Goal: Navigation & Orientation: Find specific page/section

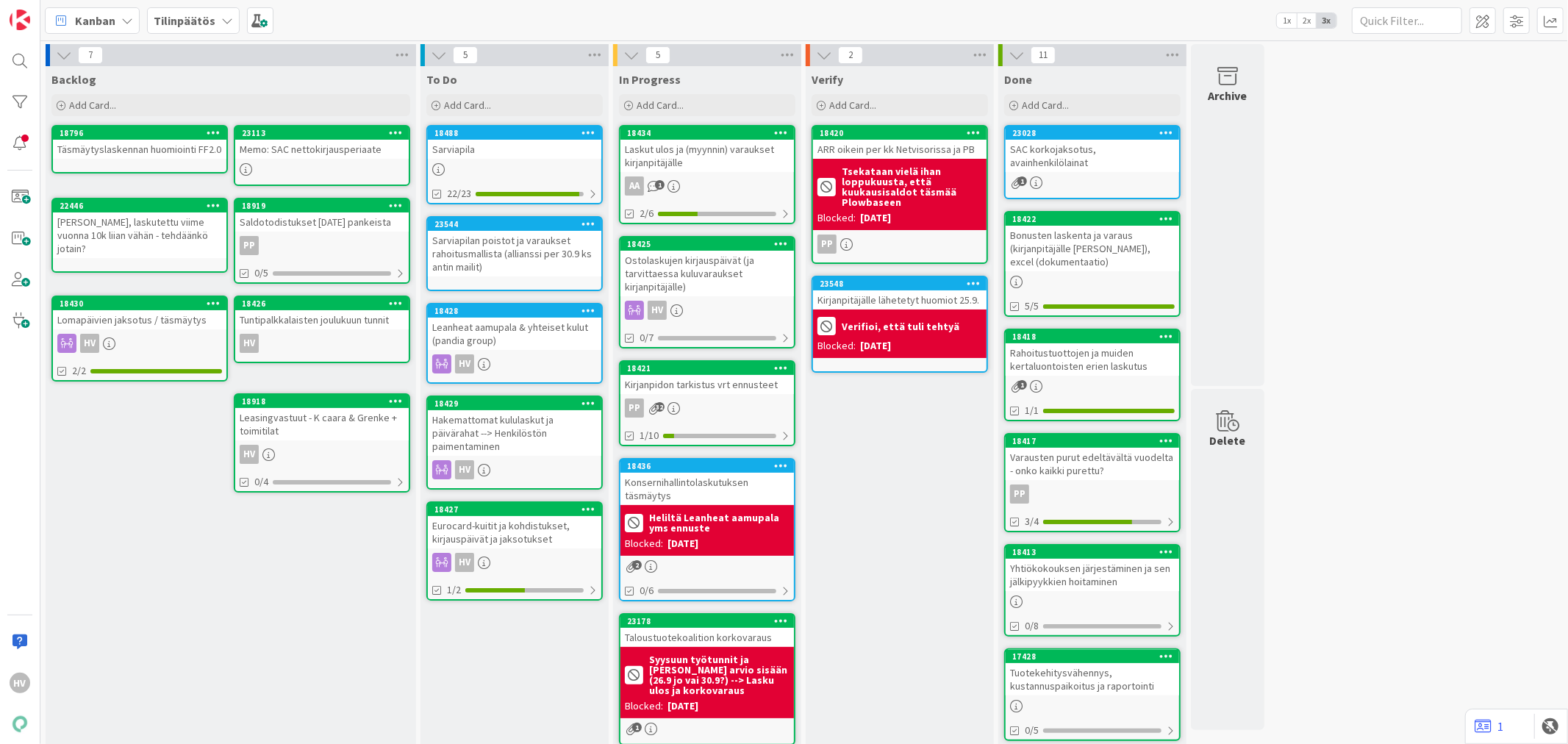
click at [713, 152] on div "Laskut ulos ja (myynnin) varaukset kirjanpitäjälle" at bounding box center [706, 156] width 173 height 32
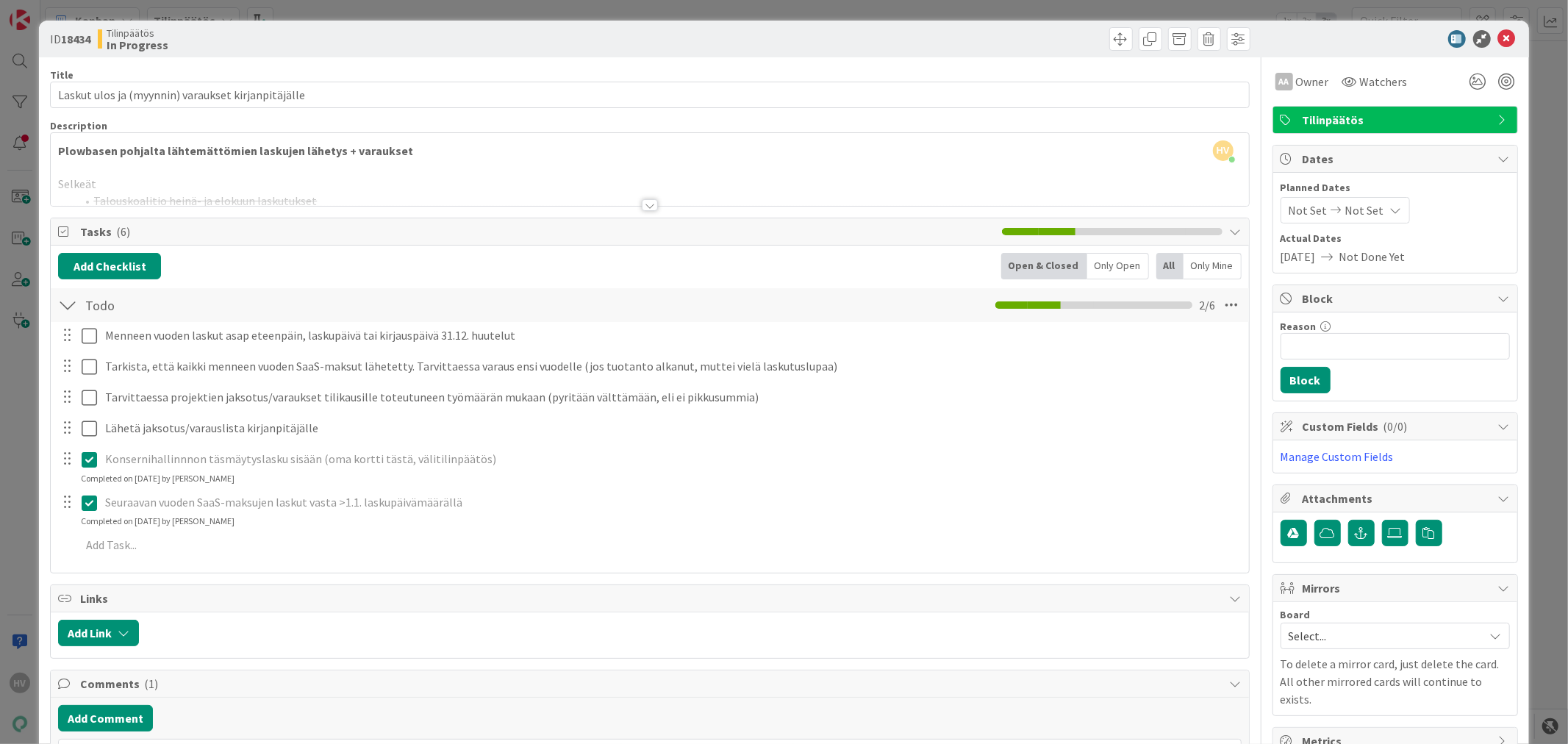
click at [642, 202] on div at bounding box center [650, 205] width 17 height 12
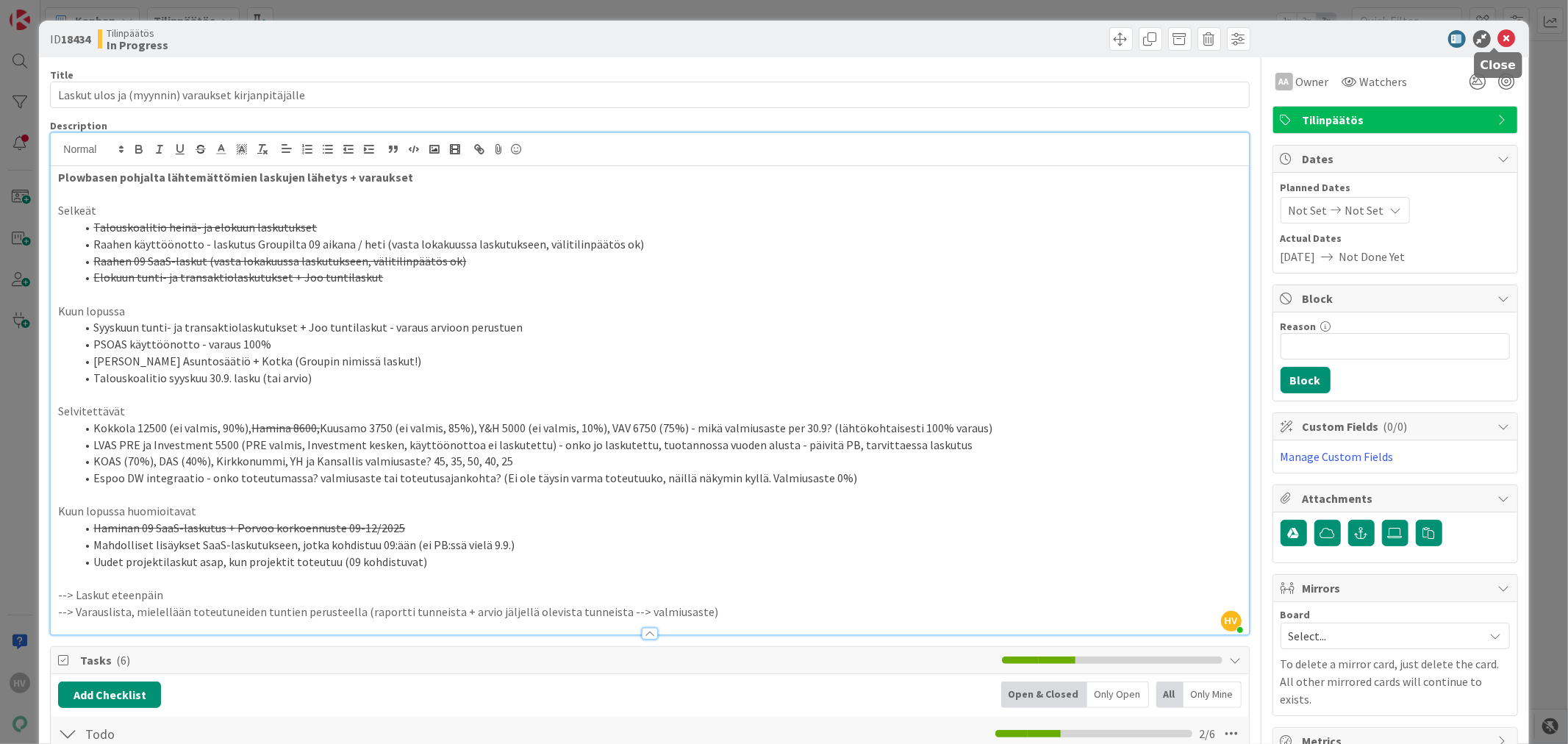
click at [1498, 37] on icon at bounding box center [1506, 39] width 17 height 17
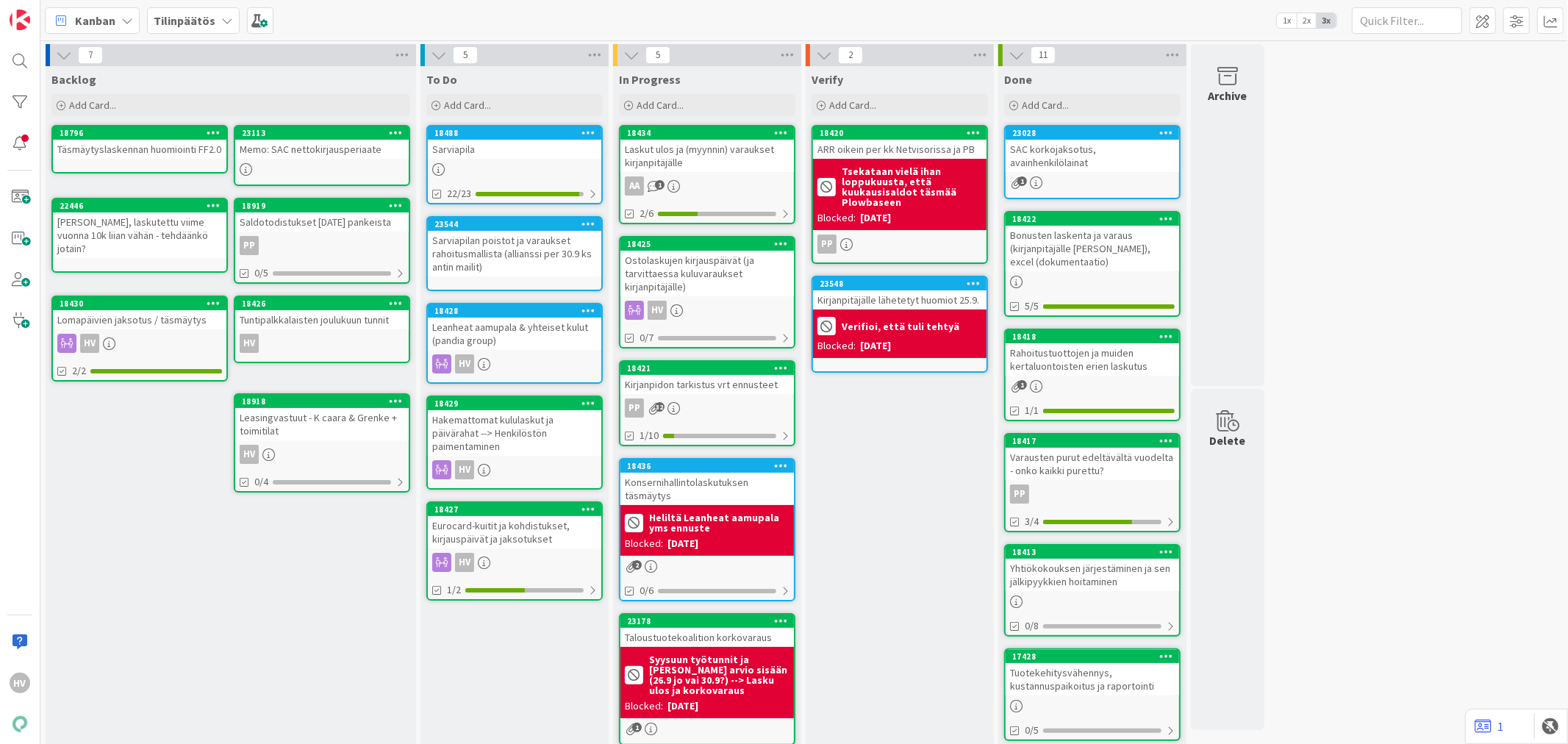
click at [678, 248] on div "18425" at bounding box center [706, 244] width 173 height 13
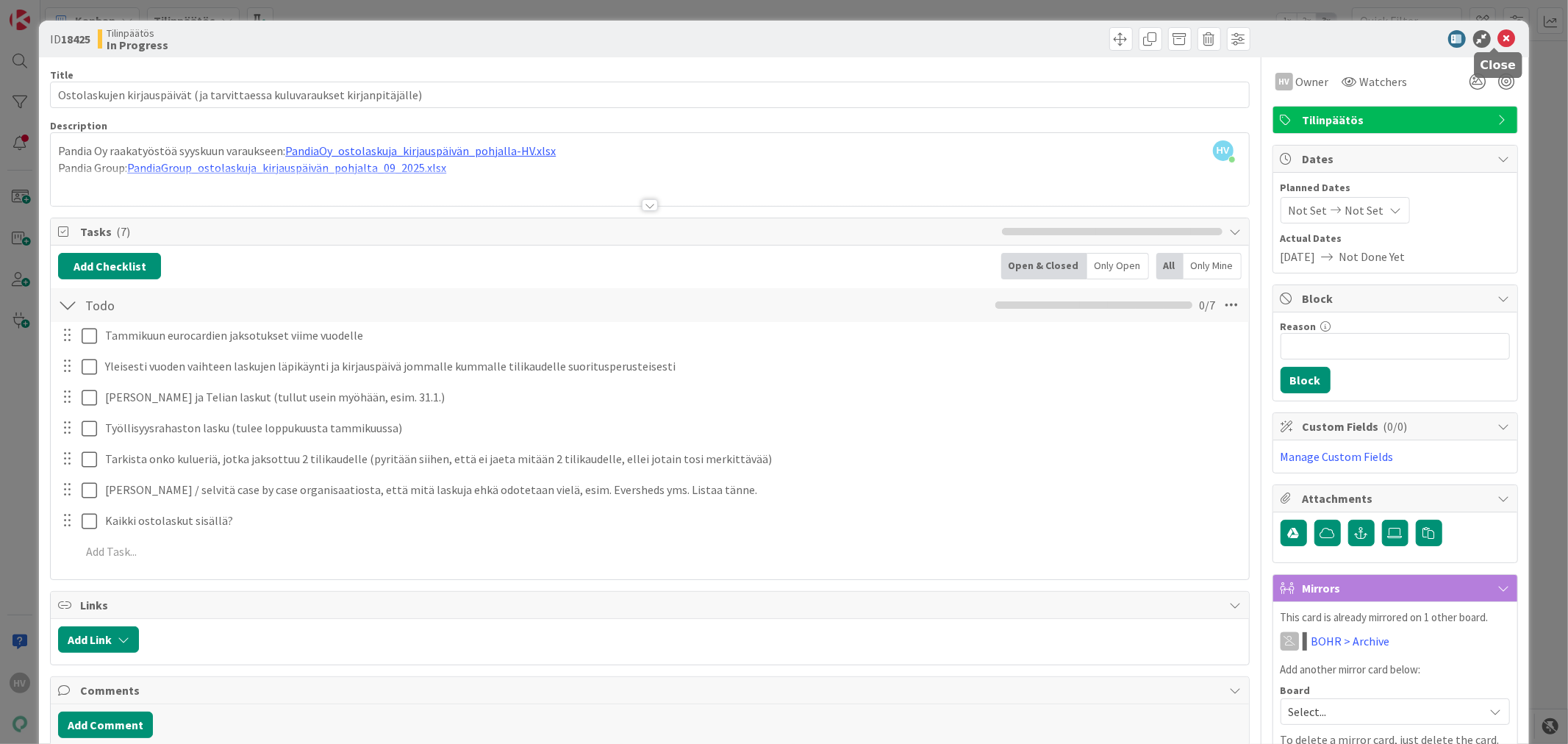
click at [1498, 35] on icon at bounding box center [1506, 39] width 17 height 17
